Goal: Find contact information: Find contact information

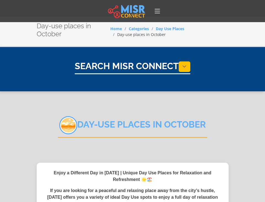
select select "**********"
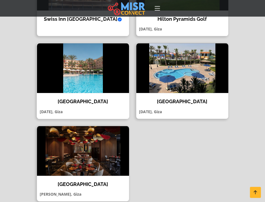
scroll to position [387, 0]
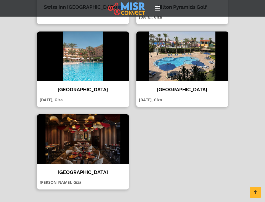
click at [97, 72] on img at bounding box center [83, 56] width 92 height 50
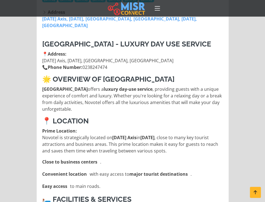
scroll to position [304, 0]
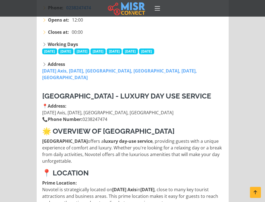
drag, startPoint x: 85, startPoint y: 119, endPoint x: 112, endPoint y: 121, distance: 28.0
click at [112, 121] on p "📍 Address: [DATE] Axis, [DATE], [GEOGRAPHIC_DATA], [GEOGRAPHIC_DATA] 📞 Phone Nu…" at bounding box center [132, 112] width 181 height 20
click at [157, 116] on p "📍 Address: [DATE] Axis, [DATE], [GEOGRAPHIC_DATA], [GEOGRAPHIC_DATA] 📞 Phone Nu…" at bounding box center [132, 112] width 181 height 20
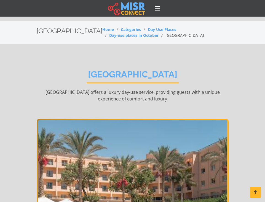
scroll to position [0, 0]
